Goal: Transaction & Acquisition: Download file/media

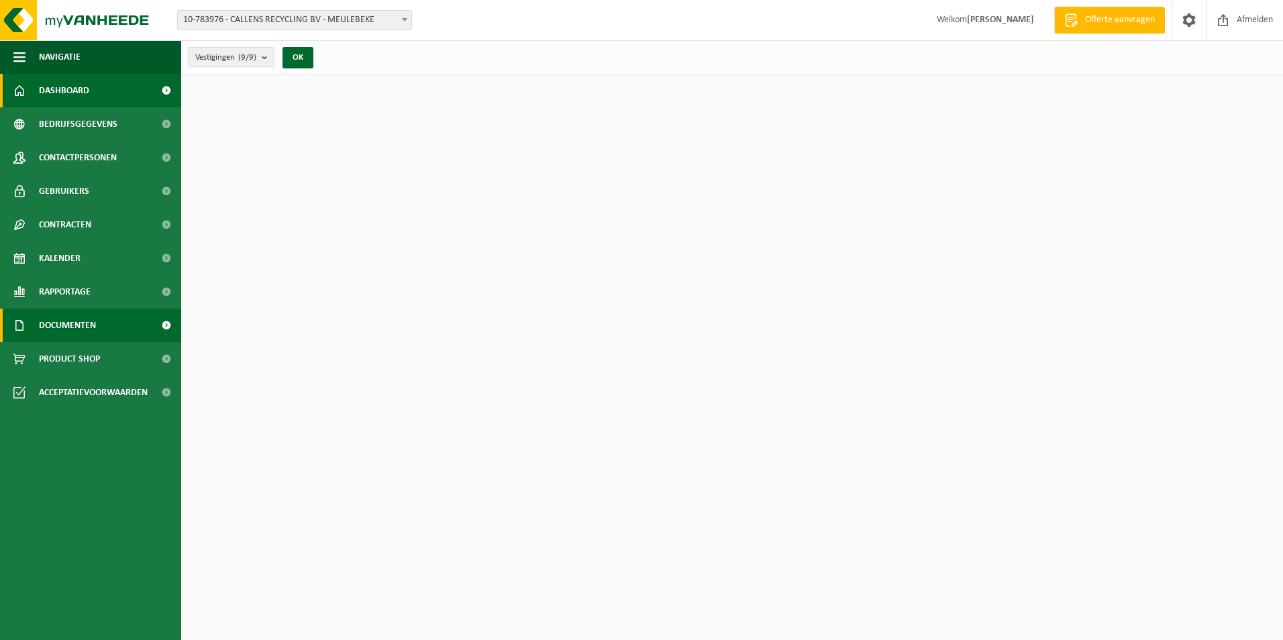
click at [108, 330] on link "Documenten" at bounding box center [90, 326] width 181 height 34
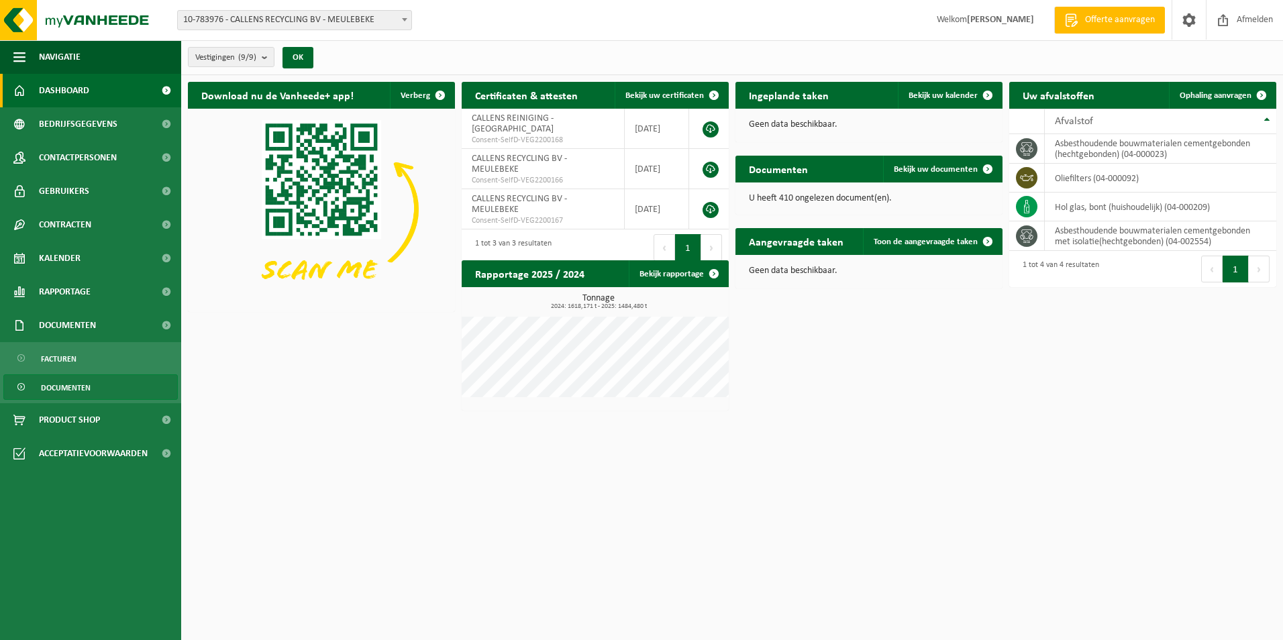
click at [74, 385] on span "Documenten" at bounding box center [66, 388] width 50 height 26
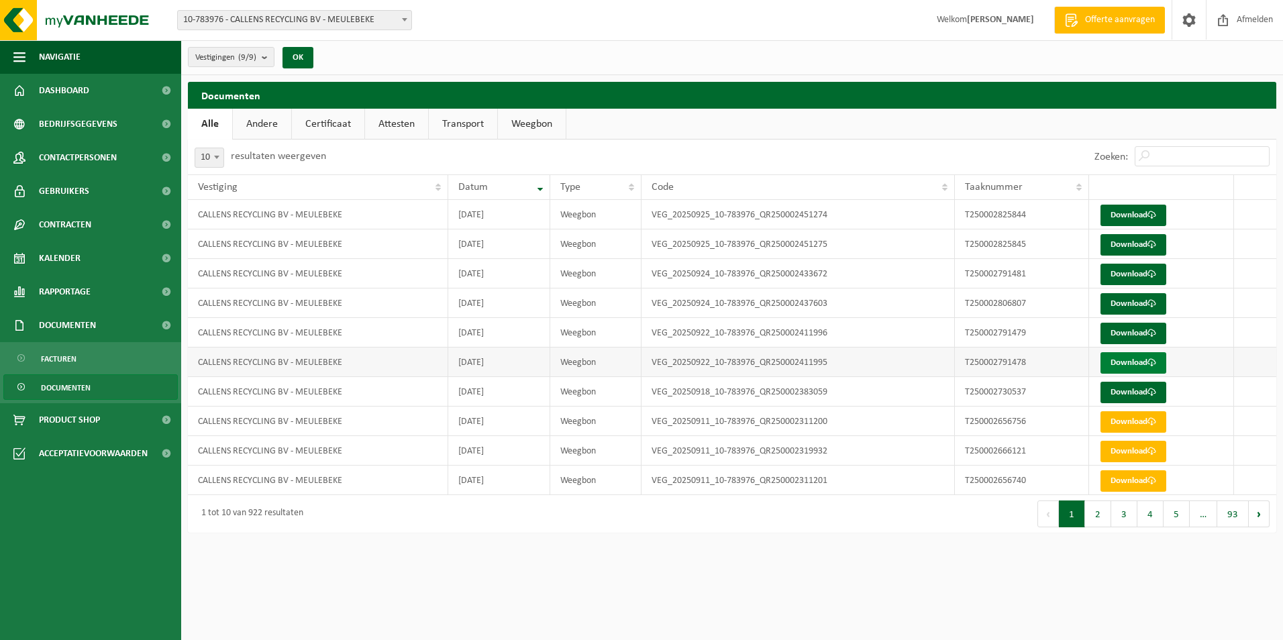
click at [1133, 360] on link "Download" at bounding box center [1134, 362] width 66 height 21
click at [1118, 338] on link "Download" at bounding box center [1134, 333] width 66 height 21
